Goal: Task Accomplishment & Management: Manage account settings

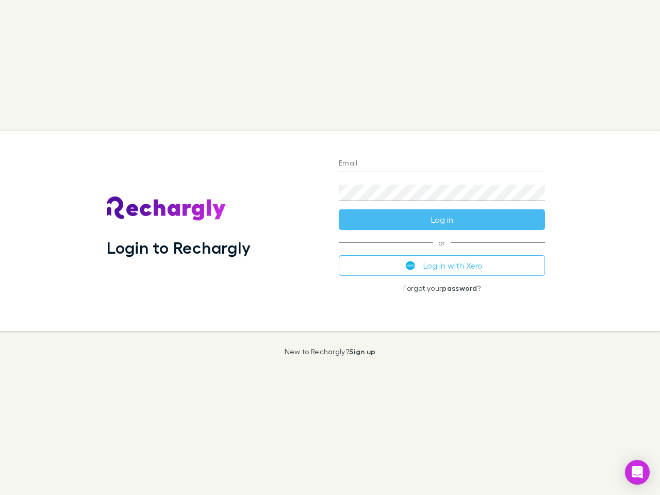
click at [330, 247] on div "Login to Rechargly" at bounding box center [214, 231] width 232 height 200
click at [442, 164] on input "Email" at bounding box center [442, 164] width 206 height 16
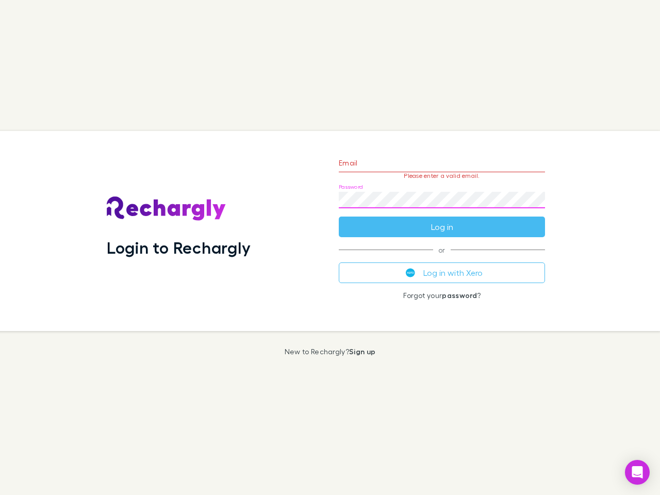
click at [442, 220] on form "Email Please enter a valid email. Password Log in" at bounding box center [442, 192] width 206 height 90
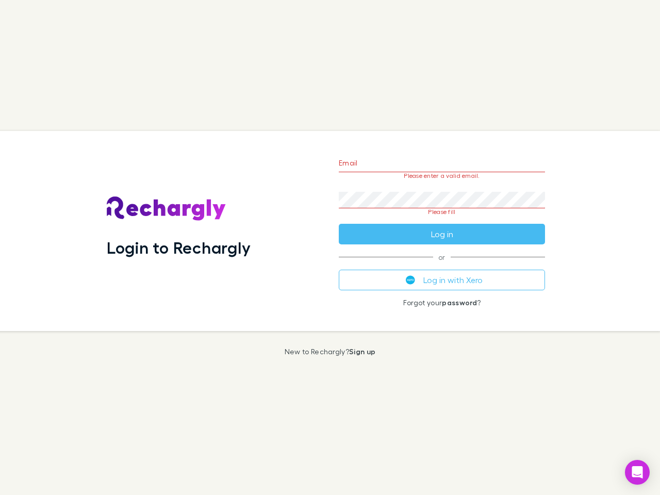
click at [442, 265] on div "Email Please enter a valid email. Password Please fill Log in or Log in with Xe…" at bounding box center [441, 231] width 223 height 200
click at [637, 472] on icon "Open Intercom Messenger" at bounding box center [637, 472] width 11 height 12
